Goal: Information Seeking & Learning: Learn about a topic

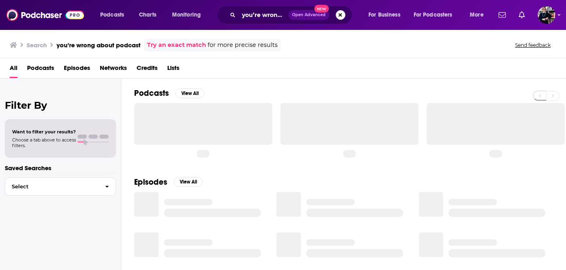
click at [341, 17] on button "Search podcasts, credits, & more..." at bounding box center [341, 15] width 10 height 10
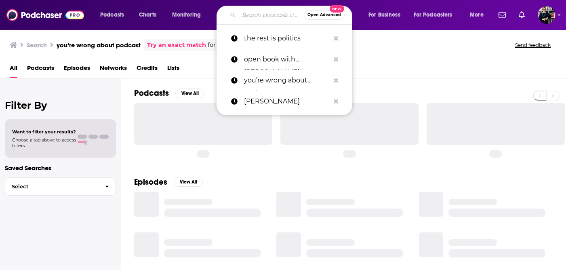
paste input "Spycraft 101"
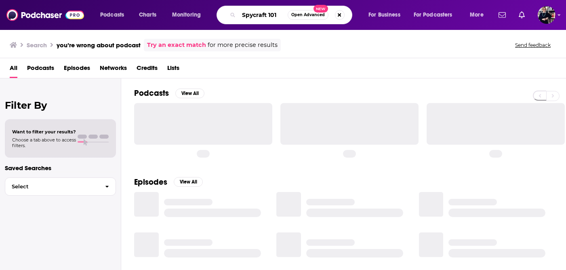
type input "Spycraft 101"
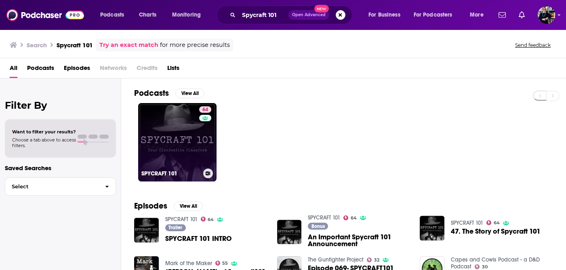
click at [197, 131] on link "64 SPYCRAFT 101" at bounding box center [177, 142] width 78 height 78
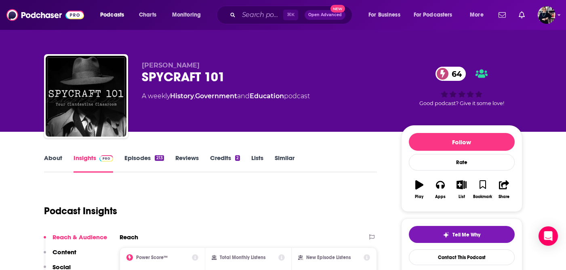
click at [52, 159] on link "About" at bounding box center [53, 163] width 18 height 19
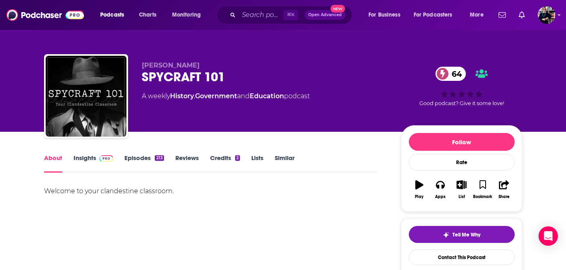
click at [89, 157] on link "Insights" at bounding box center [94, 163] width 40 height 19
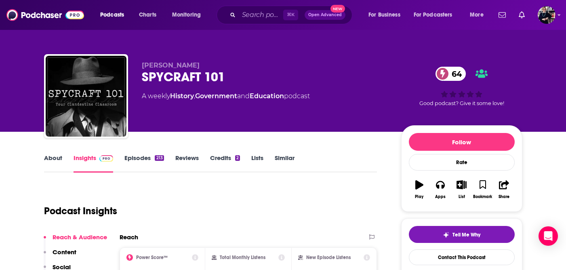
click at [140, 155] on link "Episodes 213" at bounding box center [143, 163] width 39 height 19
